Goal: Entertainment & Leisure: Consume media (video, audio)

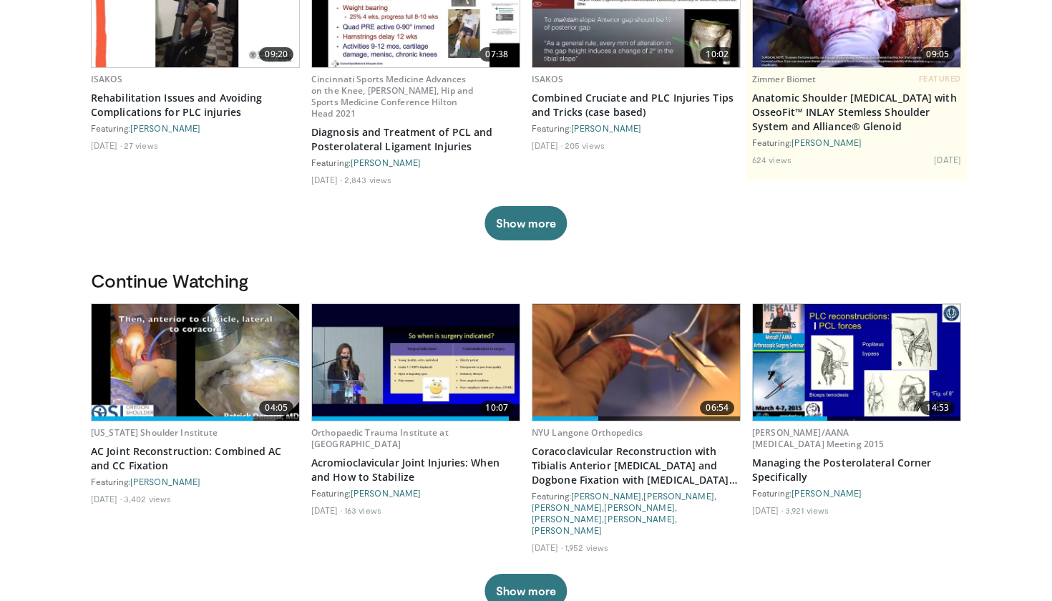
scroll to position [195, 0]
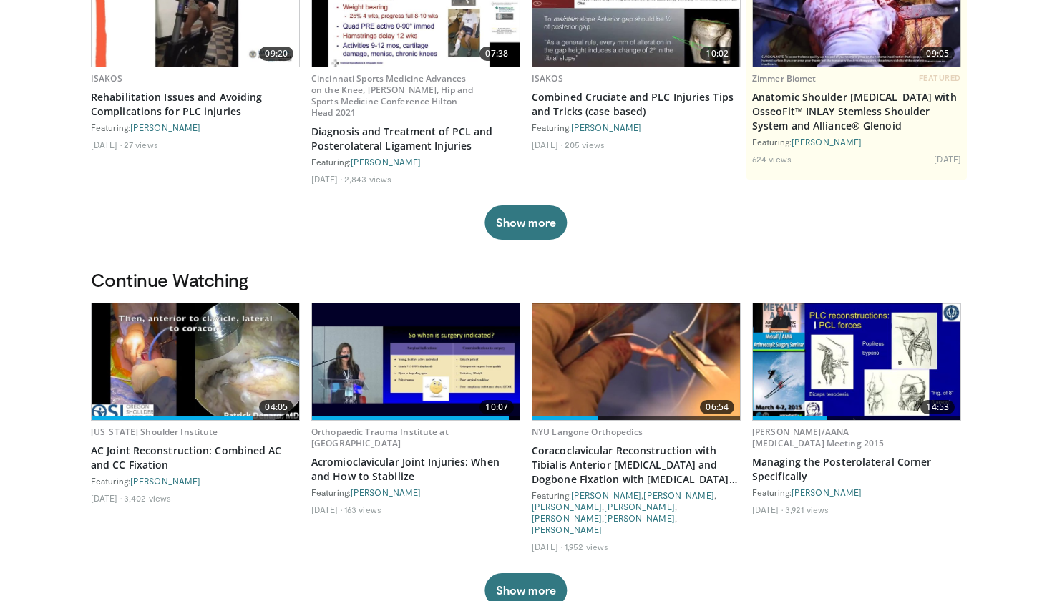
click at [655, 366] on img at bounding box center [636, 361] width 208 height 117
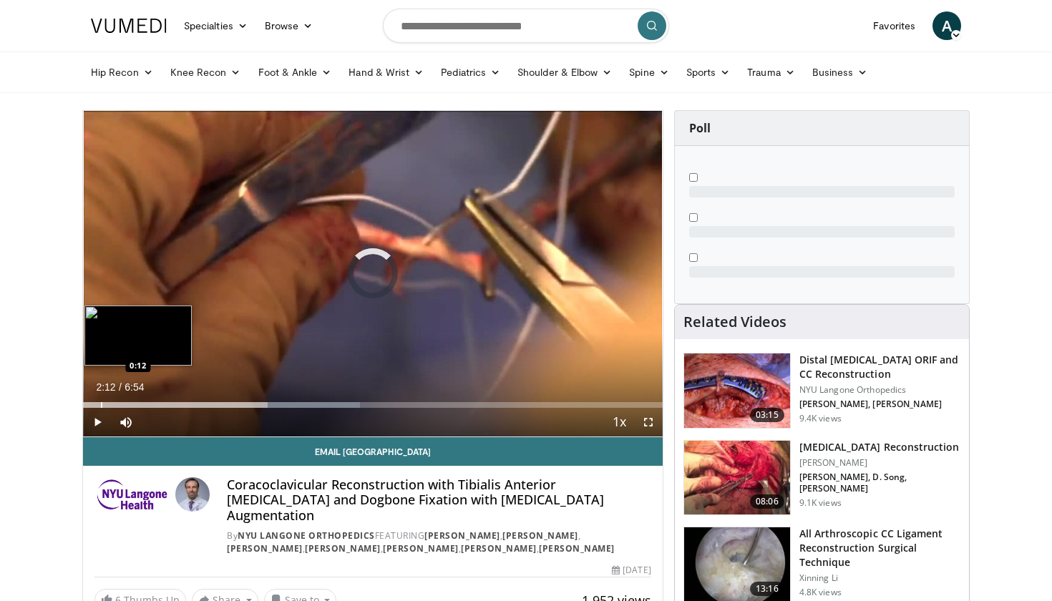
click at [101, 404] on div "Progress Bar" at bounding box center [101, 405] width 1 height 6
click at [126, 407] on div "Progress Bar" at bounding box center [126, 405] width 1 height 6
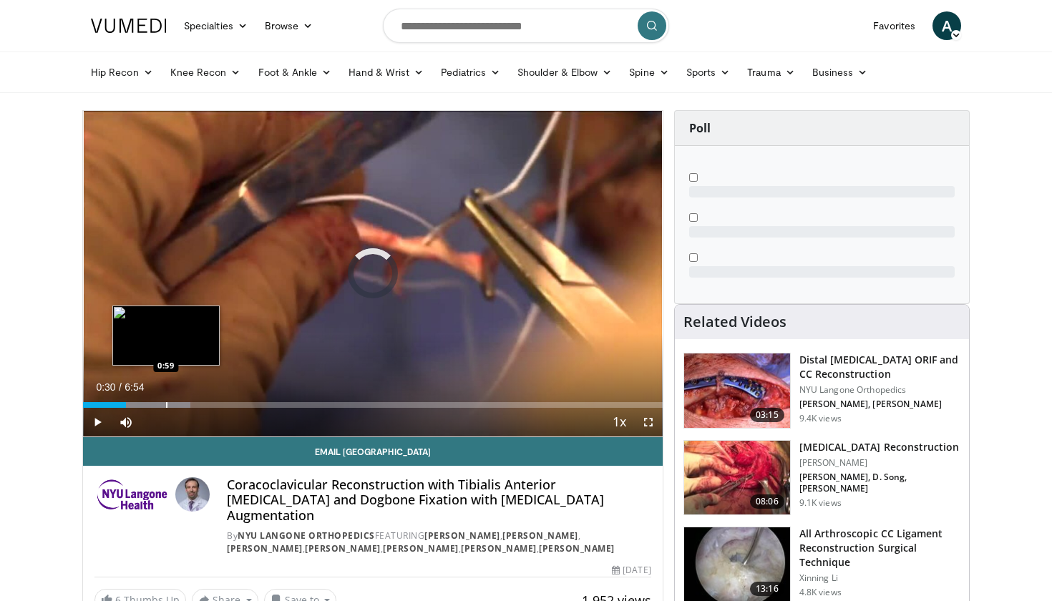
click at [166, 407] on div "Progress Bar" at bounding box center [166, 405] width 1 height 6
click at [150, 405] on div "Progress Bar" at bounding box center [150, 405] width 1 height 6
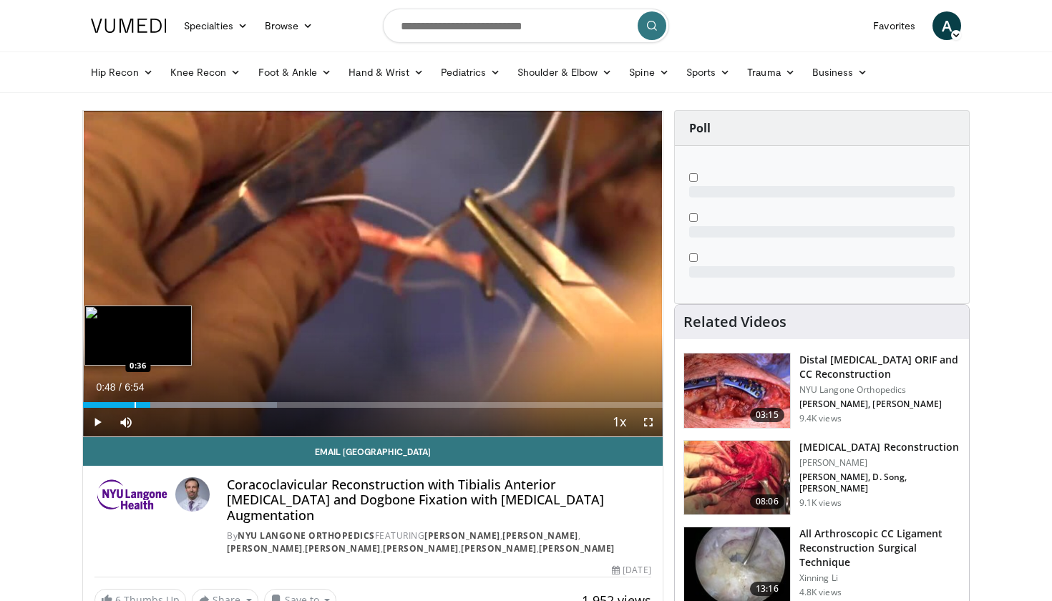
click at [135, 406] on div "Progress Bar" at bounding box center [135, 405] width 1 height 6
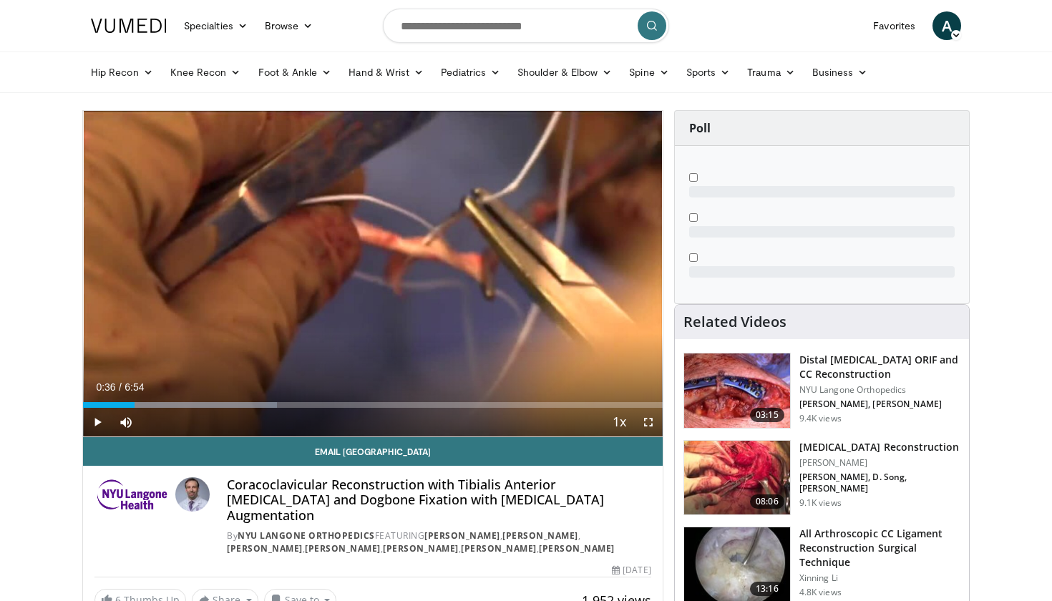
click at [101, 421] on span "Video Player" at bounding box center [97, 422] width 29 height 29
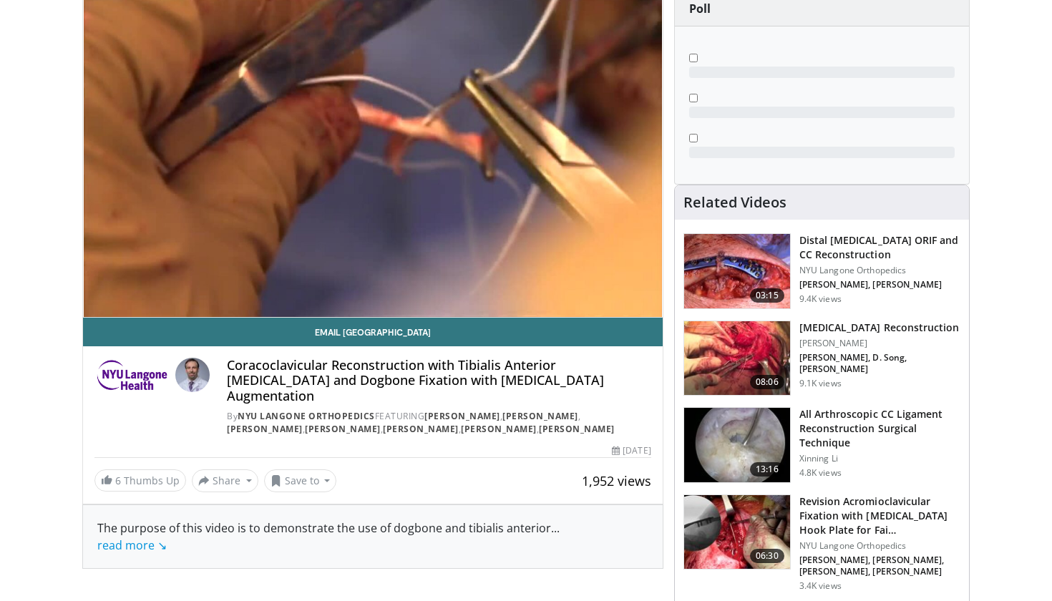
scroll to position [147, 0]
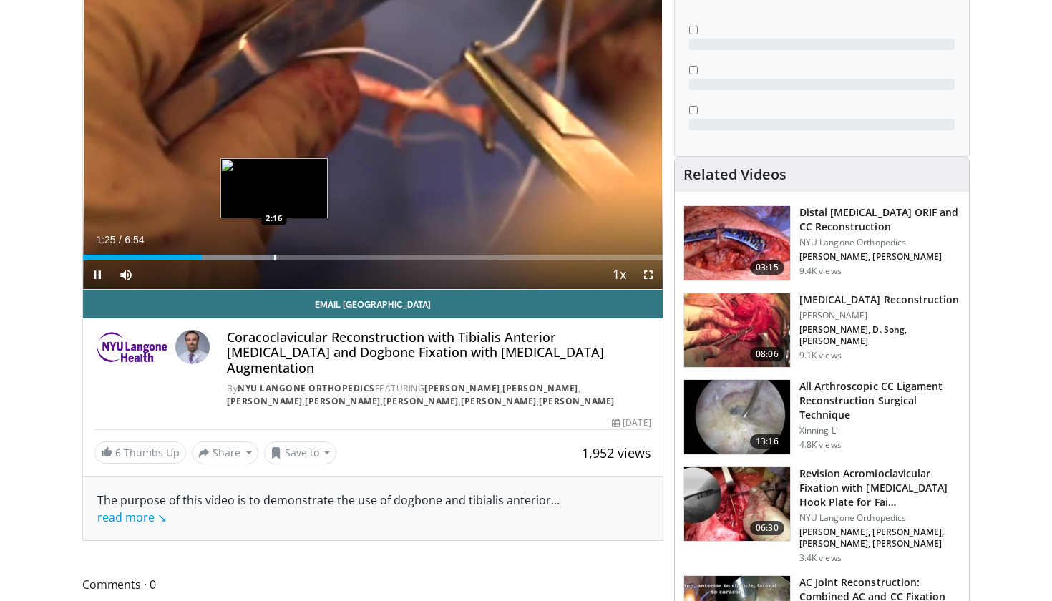
click at [274, 258] on div "Progress Bar" at bounding box center [274, 258] width 1 height 6
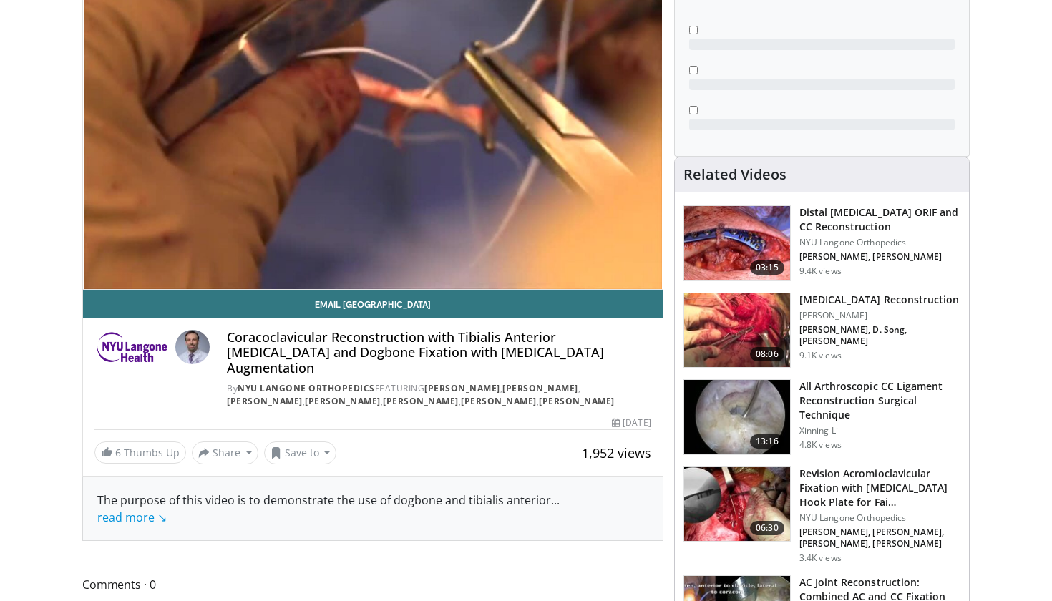
click at [300, 258] on video-js "**********" at bounding box center [373, 127] width 580 height 326
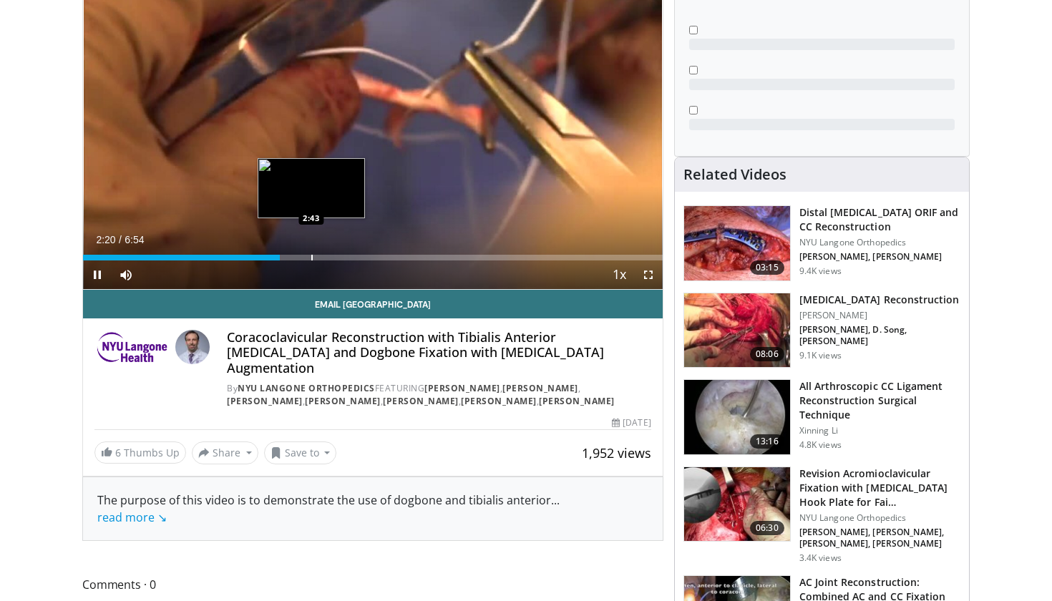
click at [311, 257] on div "Progress Bar" at bounding box center [311, 258] width 1 height 6
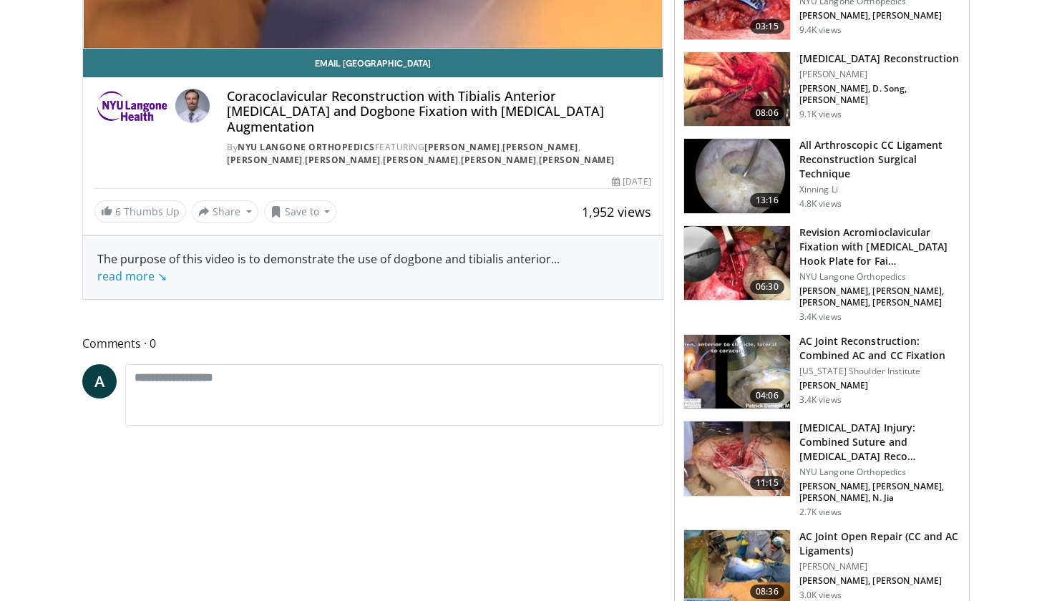
scroll to position [396, 0]
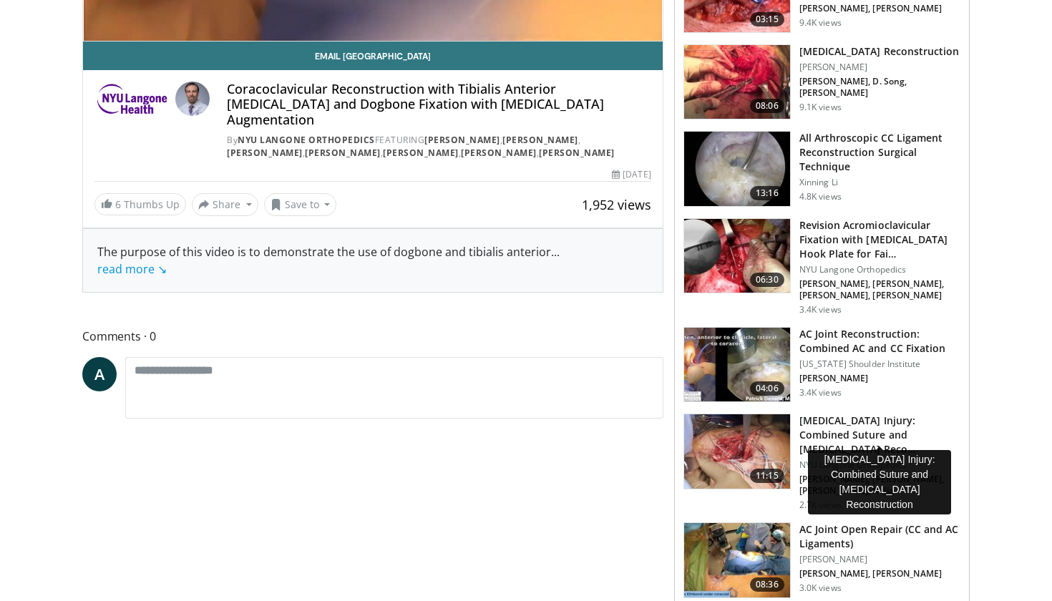
click at [896, 417] on h3 "Coracoclavicular Ligament Injury: Combined Suture and Allograft Reco…" at bounding box center [879, 435] width 161 height 43
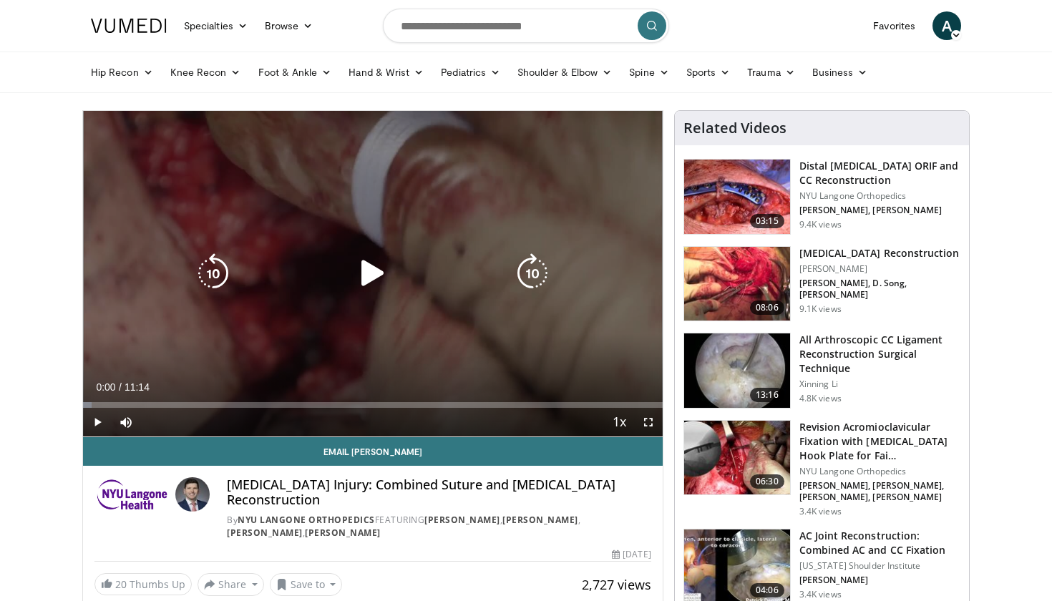
click at [366, 278] on icon "Video Player" at bounding box center [373, 273] width 40 height 40
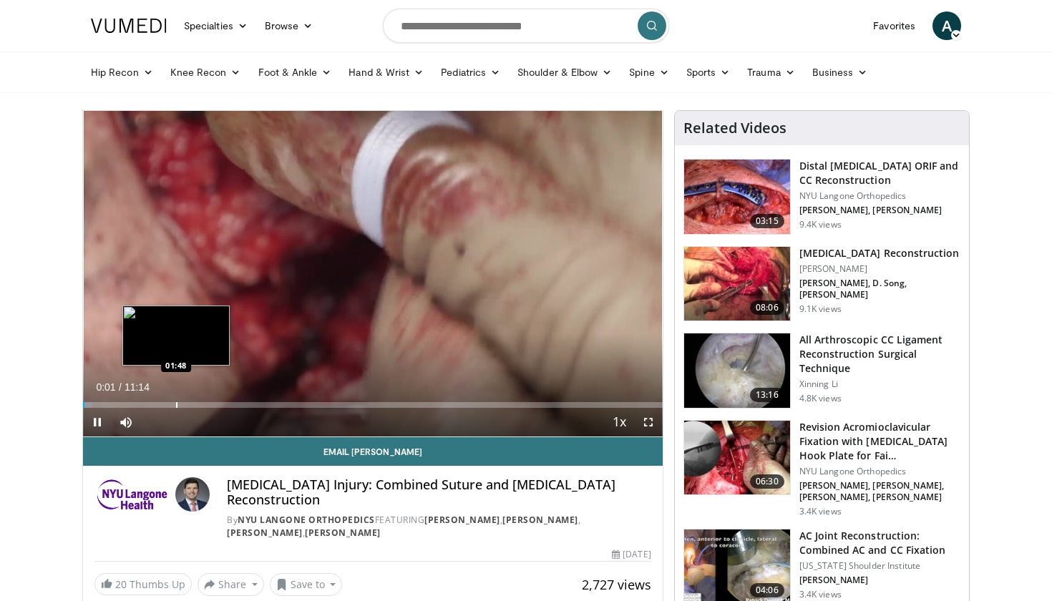
click at [176, 404] on div "Progress Bar" at bounding box center [176, 405] width 1 height 6
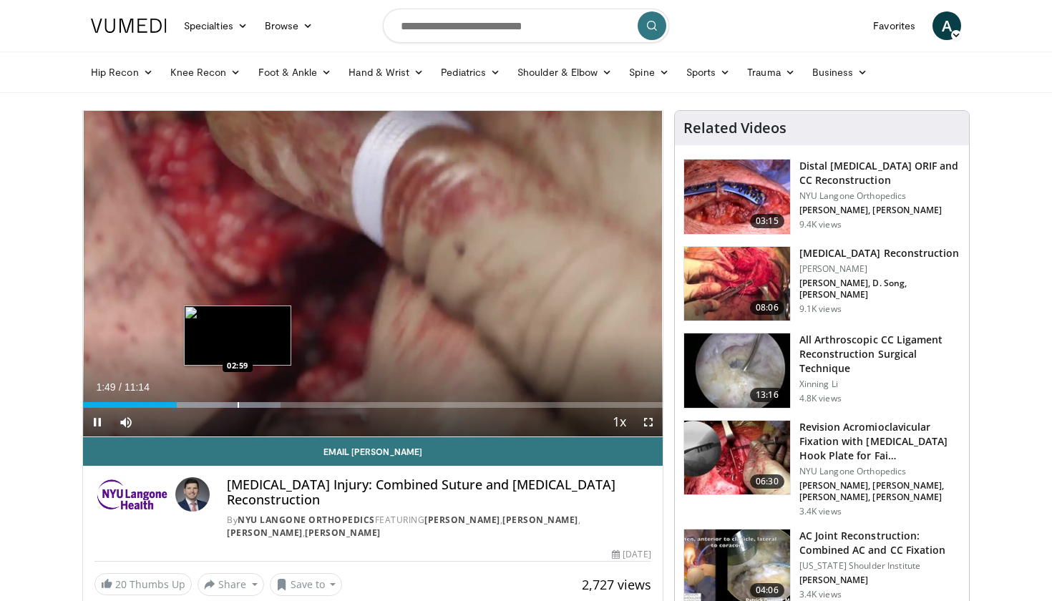
click at [238, 402] on div "Progress Bar" at bounding box center [238, 405] width 1 height 6
click at [227, 405] on div "Progress Bar" at bounding box center [227, 405] width 1 height 6
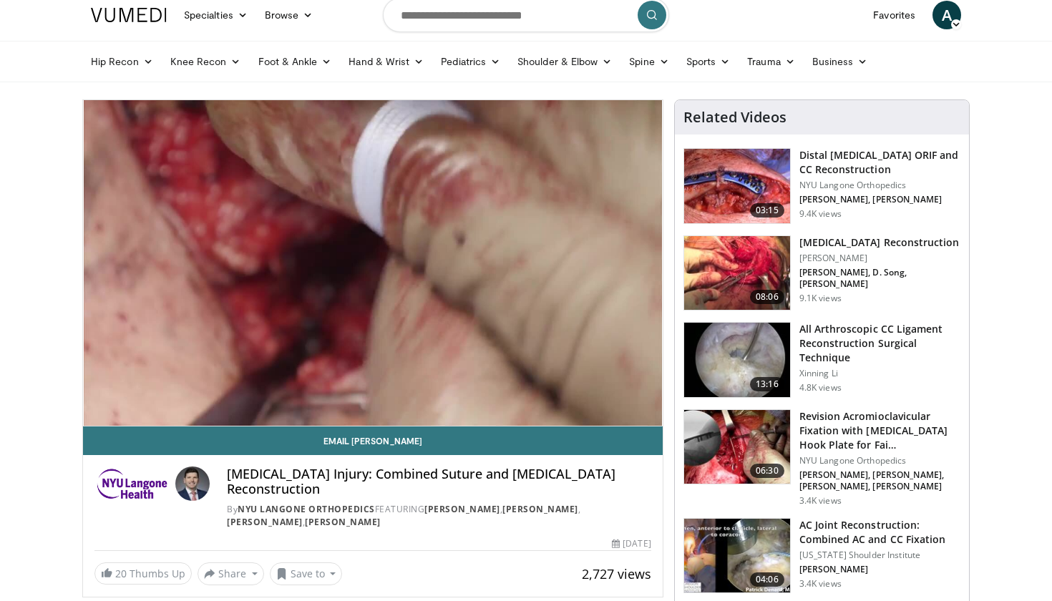
scroll to position [31, 0]
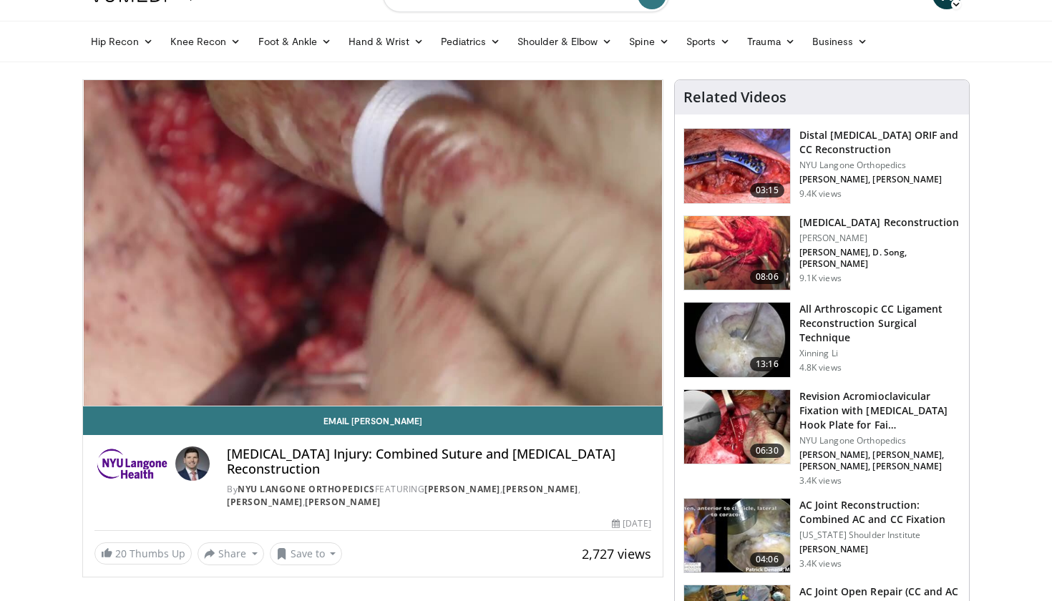
click at [836, 512] on h3 "AC Joint Reconstruction: Combined AC and CC Fixation" at bounding box center [879, 512] width 161 height 29
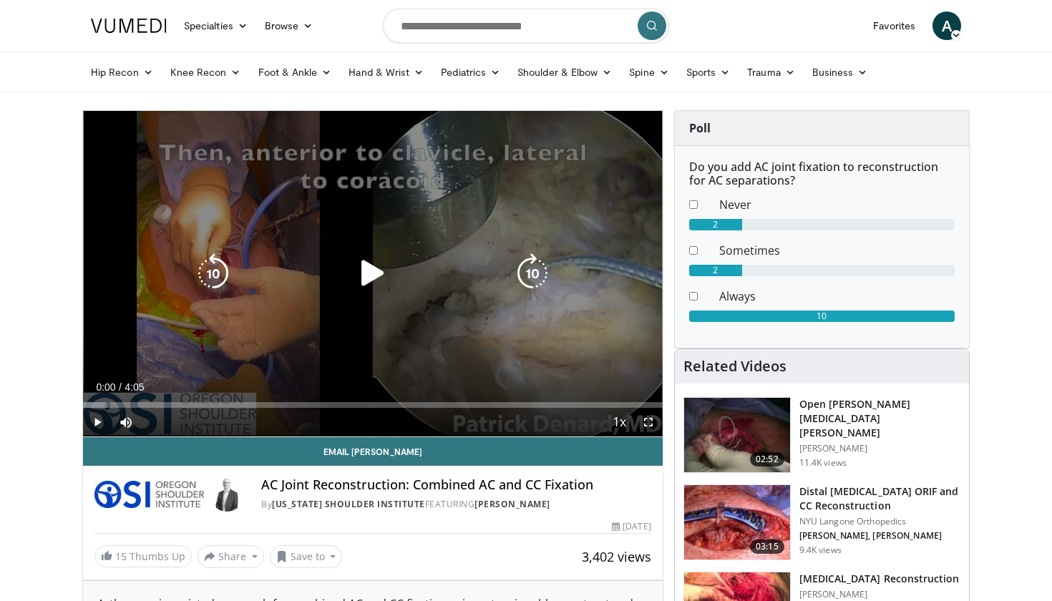
click at [382, 271] on icon "Video Player" at bounding box center [373, 273] width 40 height 40
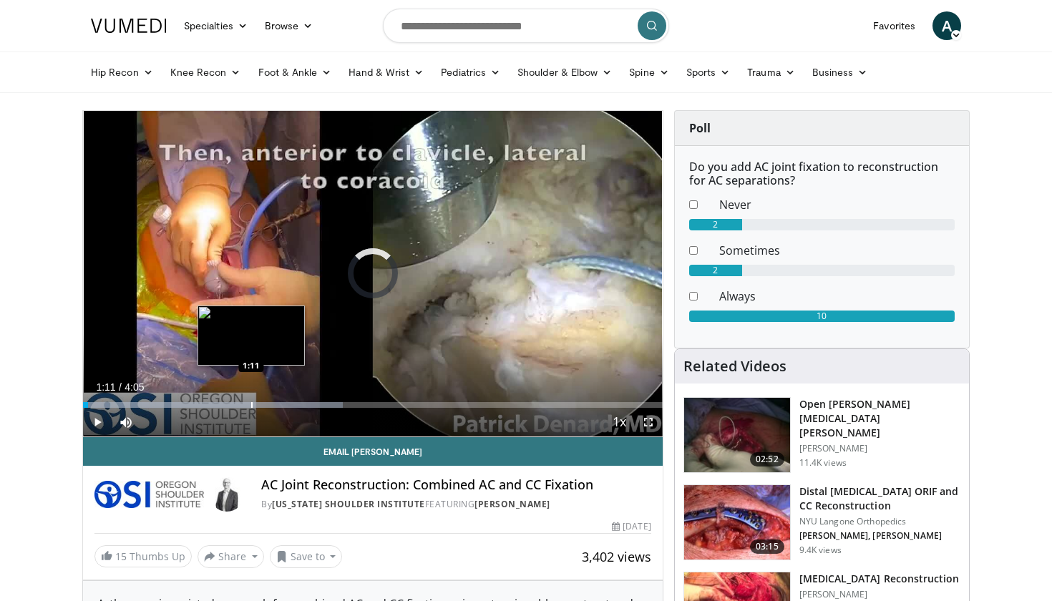
click at [251, 401] on div "Loaded : 44.84% 0:02 1:11" at bounding box center [373, 401] width 580 height 14
click at [235, 400] on div "Loaded : 52.43% 1:11 1:04" at bounding box center [373, 401] width 580 height 14
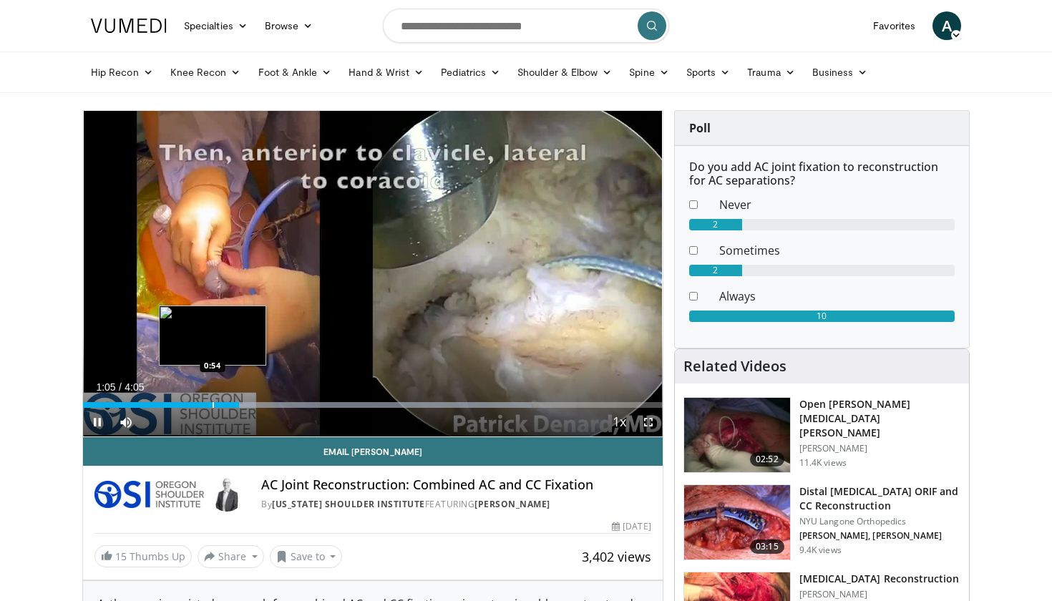
click at [213, 404] on div "Progress Bar" at bounding box center [213, 405] width 1 height 6
click at [189, 404] on div "Progress Bar" at bounding box center [189, 405] width 1 height 6
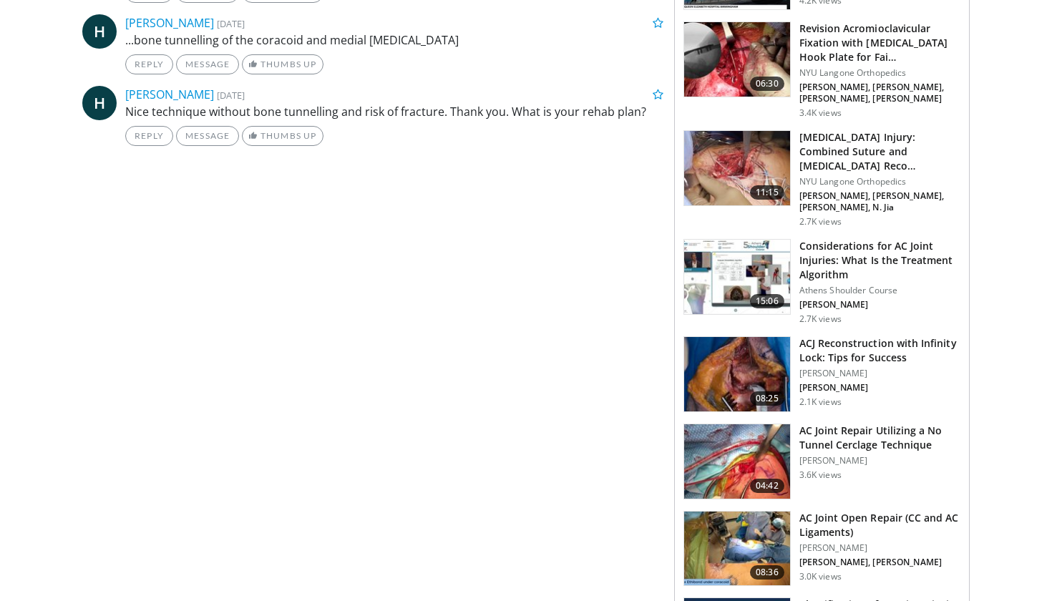
scroll to position [908, 0]
click at [880, 424] on h3 "AC Joint Repair Utilizing a No Tunnel Cerclage Technique" at bounding box center [879, 438] width 161 height 29
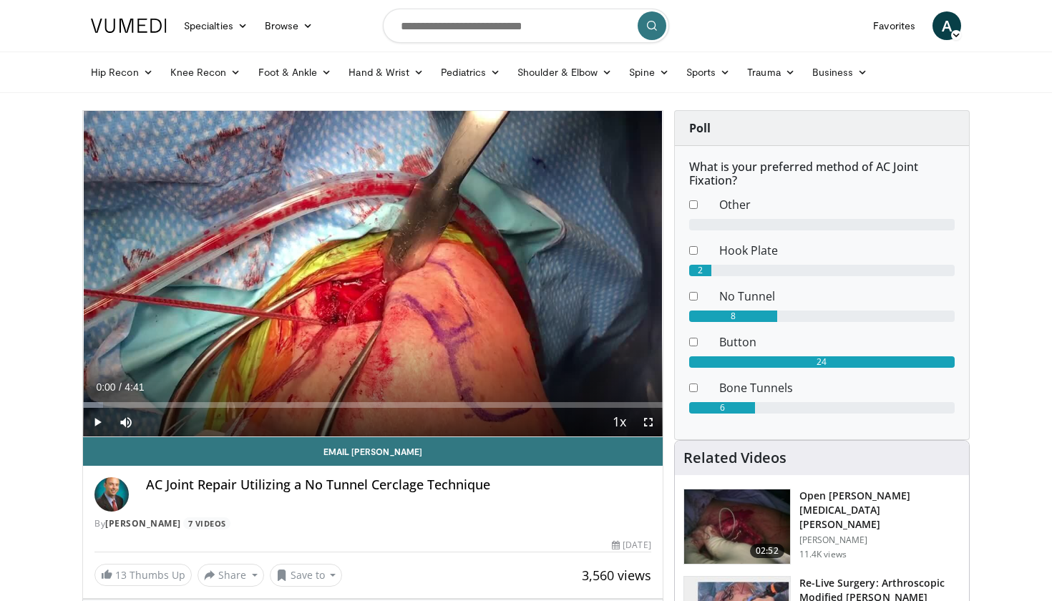
click at [95, 421] on span "Video Player" at bounding box center [97, 422] width 29 height 29
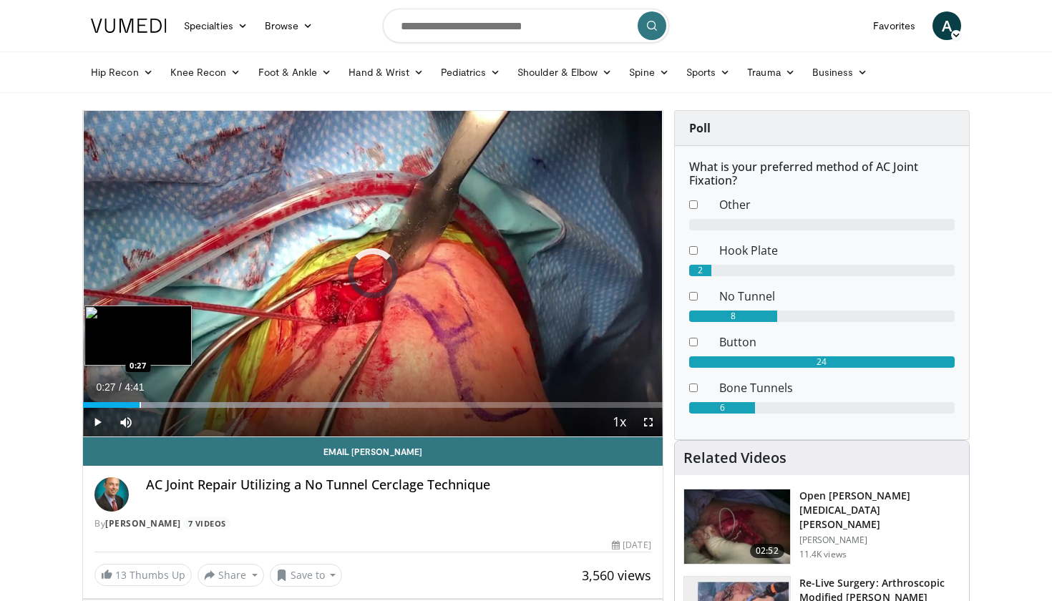
click at [140, 404] on div "Progress Bar" at bounding box center [140, 405] width 1 height 6
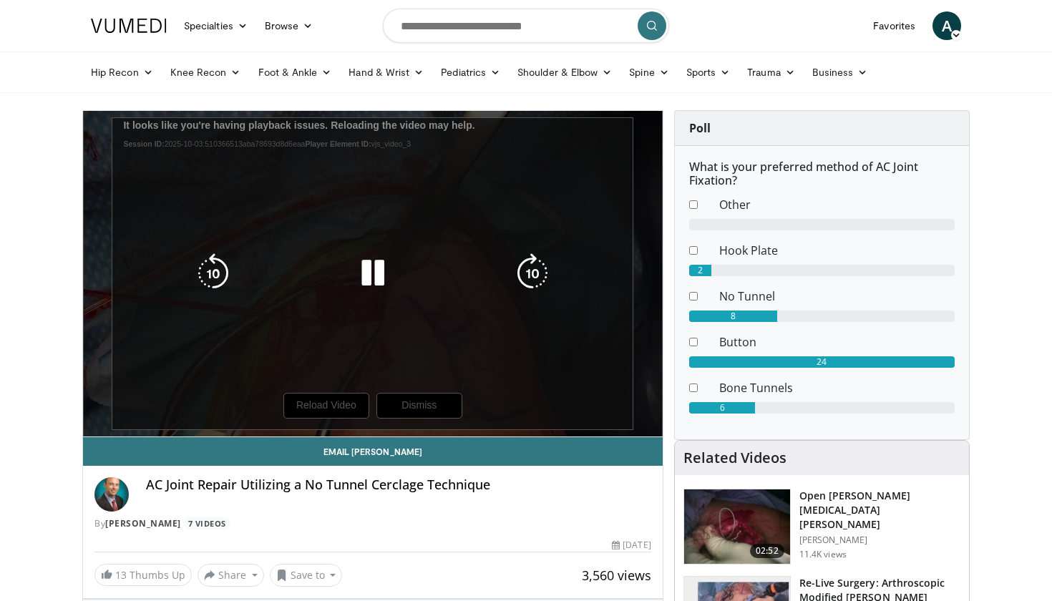
click at [460, 331] on div "10 seconds Tap to unmute" at bounding box center [373, 274] width 580 height 326
click at [306, 404] on div "10 seconds Tap to unmute" at bounding box center [373, 274] width 580 height 326
click at [418, 404] on div "10 seconds Tap to unmute" at bounding box center [373, 274] width 580 height 326
click at [323, 406] on div "10 seconds Tap to unmute" at bounding box center [373, 274] width 580 height 326
click at [322, 409] on div "10 seconds Tap to unmute" at bounding box center [373, 274] width 580 height 326
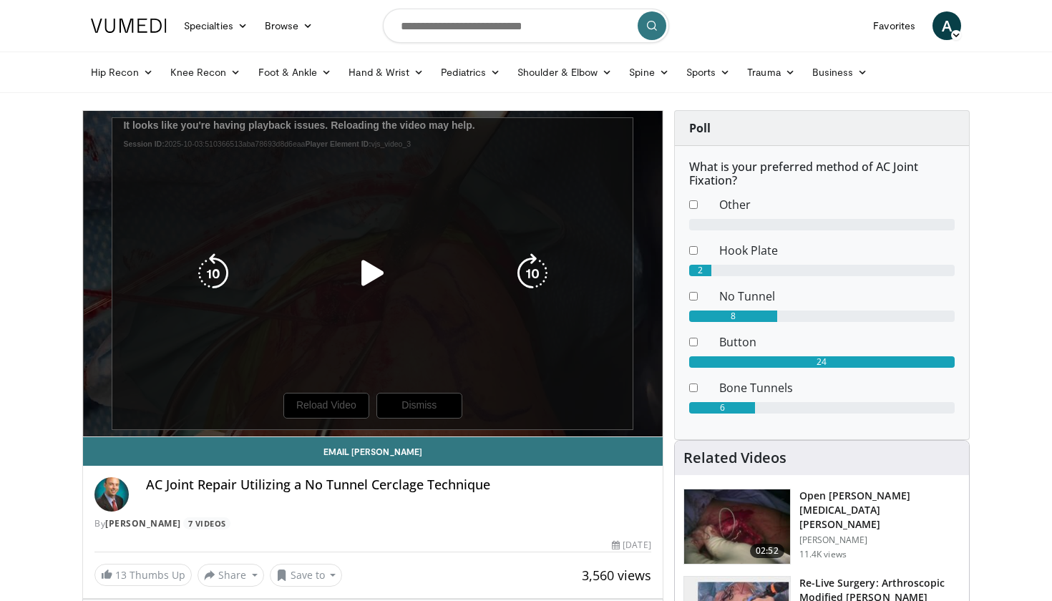
click at [326, 403] on div "10 seconds Tap to unmute" at bounding box center [373, 274] width 580 height 326
click at [328, 403] on div "10 seconds Tap to unmute" at bounding box center [373, 274] width 580 height 326
click at [336, 397] on div "10 seconds Tap to unmute" at bounding box center [373, 274] width 580 height 326
click at [342, 401] on div "10 seconds Tap to unmute" at bounding box center [373, 274] width 580 height 326
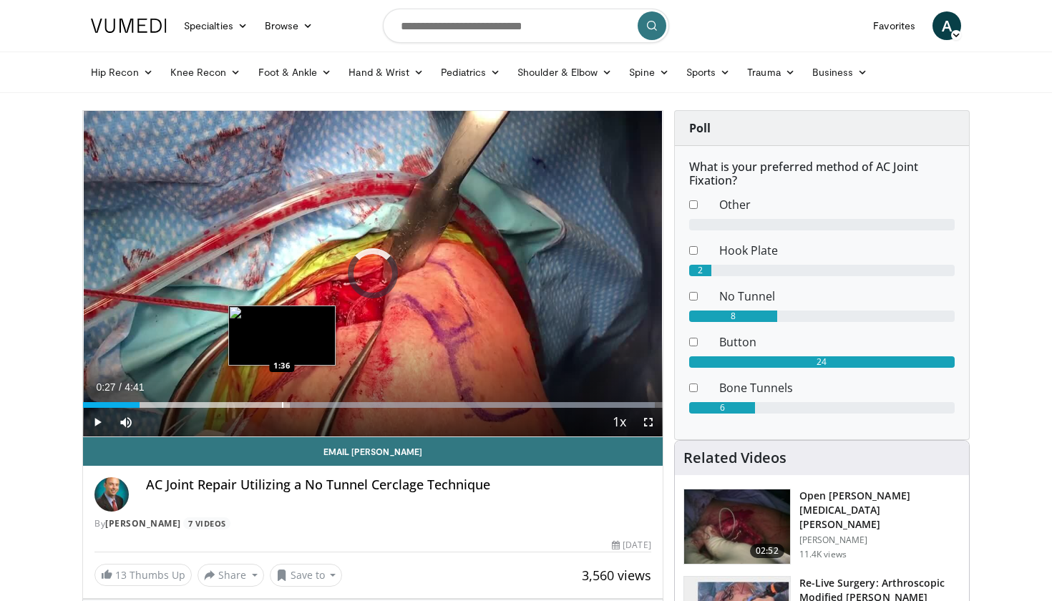
click at [282, 406] on div "Progress Bar" at bounding box center [282, 405] width 1 height 6
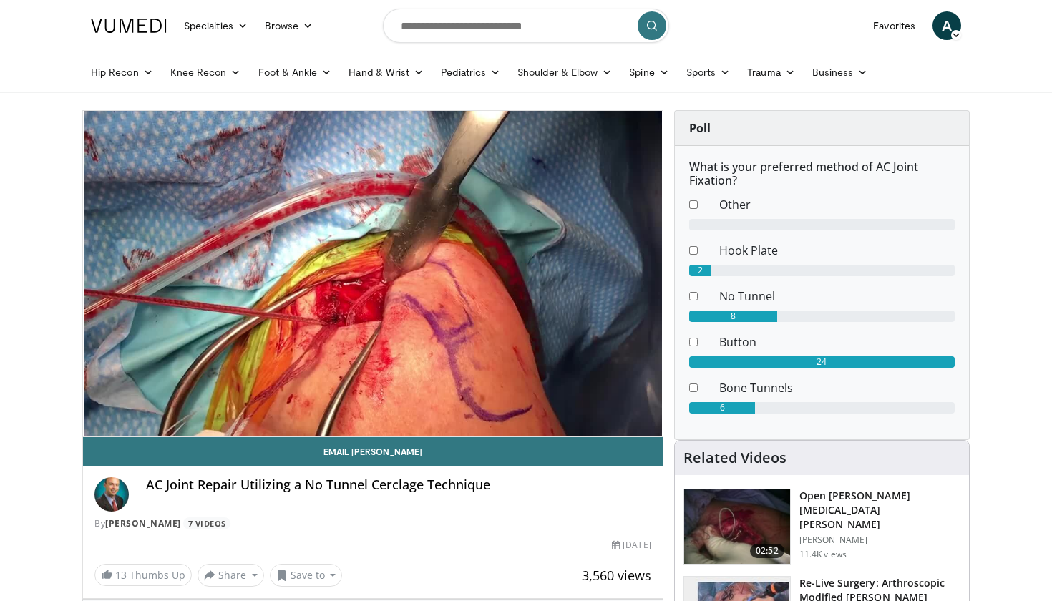
click at [285, 404] on div "10 seconds Tap to unmute" at bounding box center [373, 274] width 580 height 326
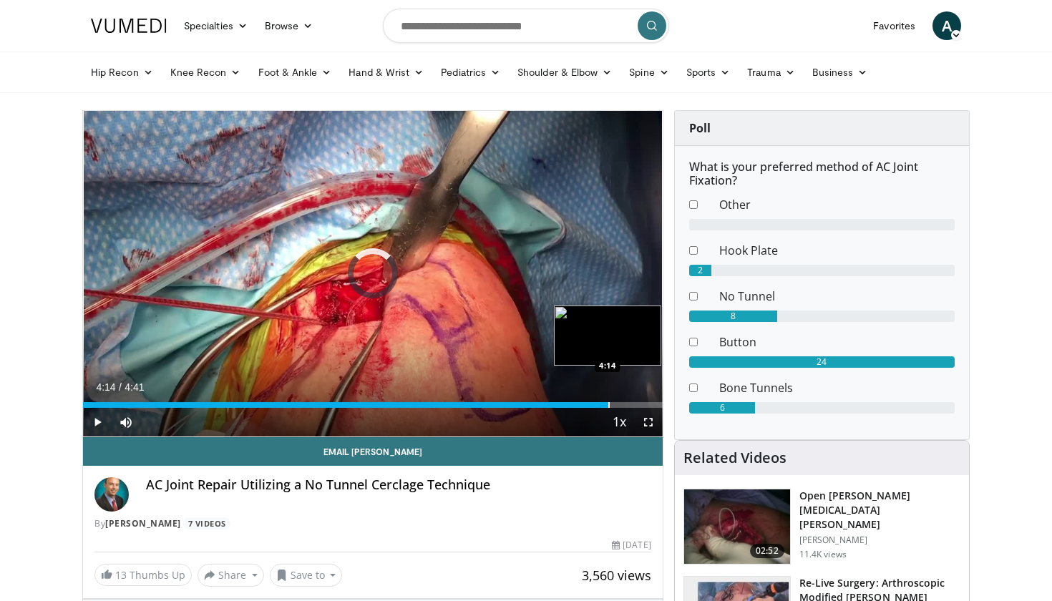
click at [608, 401] on div "Loaded : 85.41% 1:38 4:14" at bounding box center [373, 401] width 580 height 14
click at [615, 401] on div "Loaded : 99.98% 4:17 4:17" at bounding box center [373, 401] width 580 height 14
click at [628, 406] on div "Progress Bar" at bounding box center [628, 405] width 1 height 6
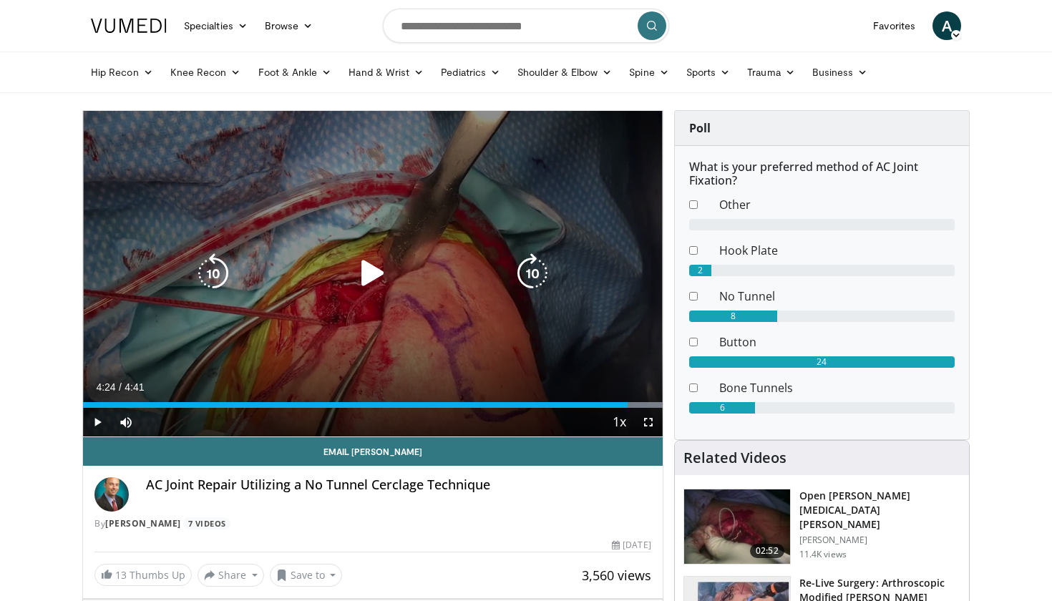
click at [374, 275] on icon "Video Player" at bounding box center [373, 273] width 40 height 40
click at [371, 276] on icon "Video Player" at bounding box center [373, 273] width 40 height 40
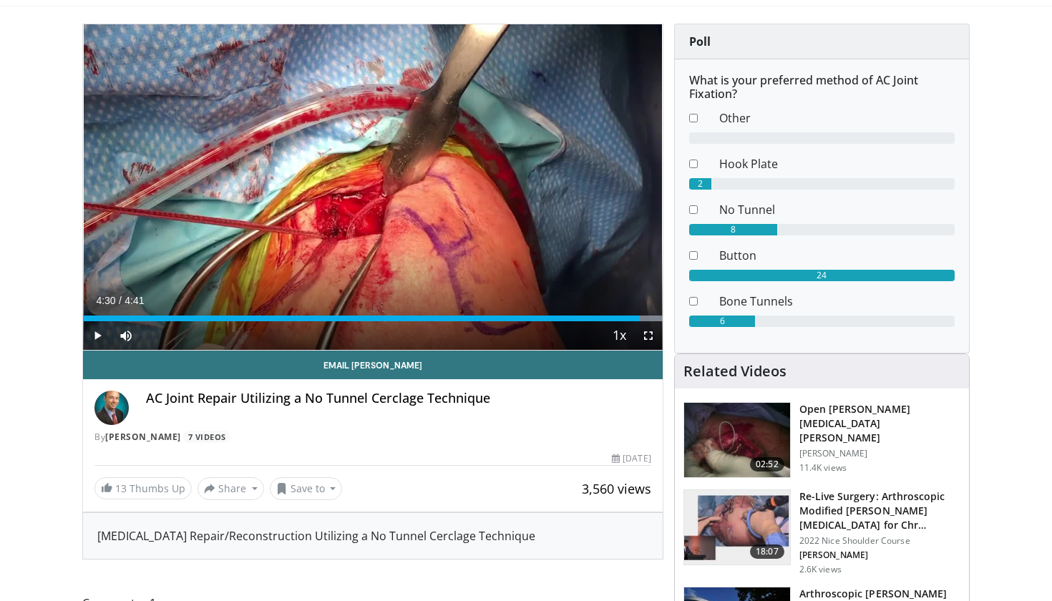
scroll to position [73, 0]
